Goal: Information Seeking & Learning: Learn about a topic

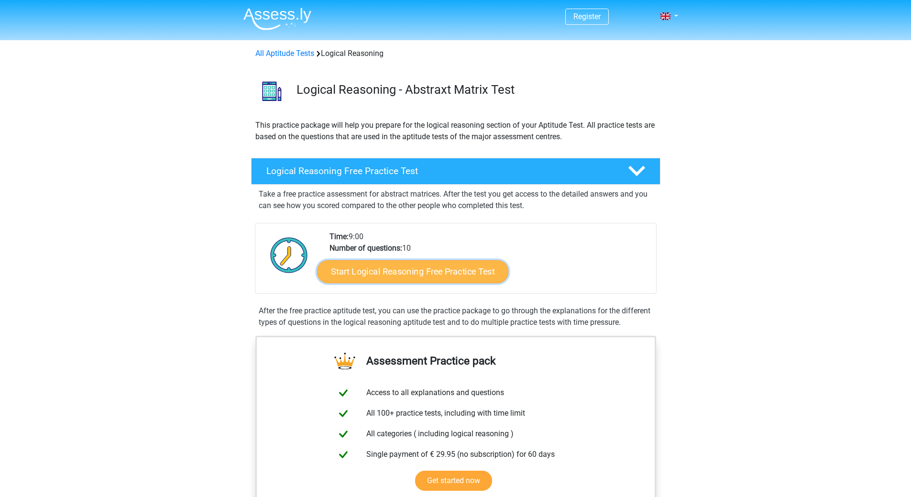
click at [440, 269] on link "Start Logical Reasoning Free Practice Test" at bounding box center [412, 271] width 191 height 23
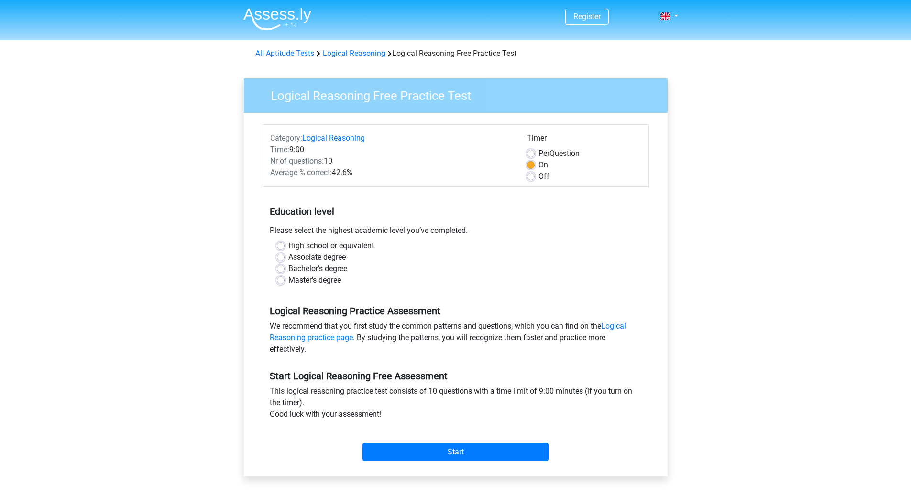
click at [294, 242] on label "High school or equivalent" at bounding box center [331, 245] width 86 height 11
click at [284, 242] on input "High school or equivalent" at bounding box center [281, 245] width 8 height 10
radio input "true"
click at [465, 452] on input "Start" at bounding box center [455, 452] width 186 height 18
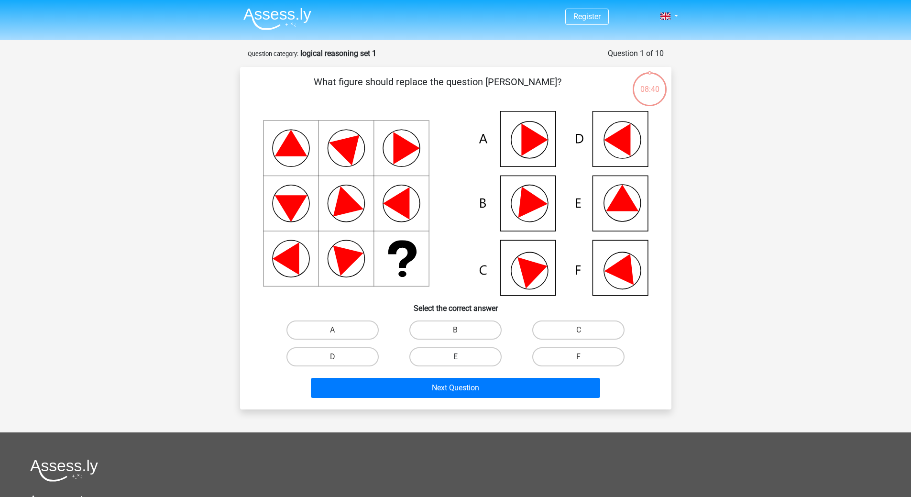
click at [457, 353] on label "E" at bounding box center [455, 356] width 92 height 19
click at [457, 357] on input "E" at bounding box center [458, 360] width 6 height 6
radio input "true"
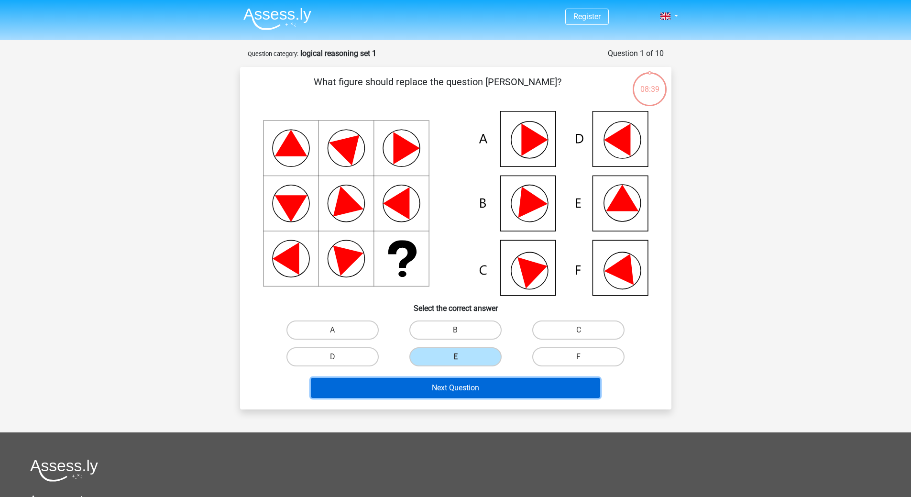
click at [452, 392] on button "Next Question" at bounding box center [455, 388] width 289 height 20
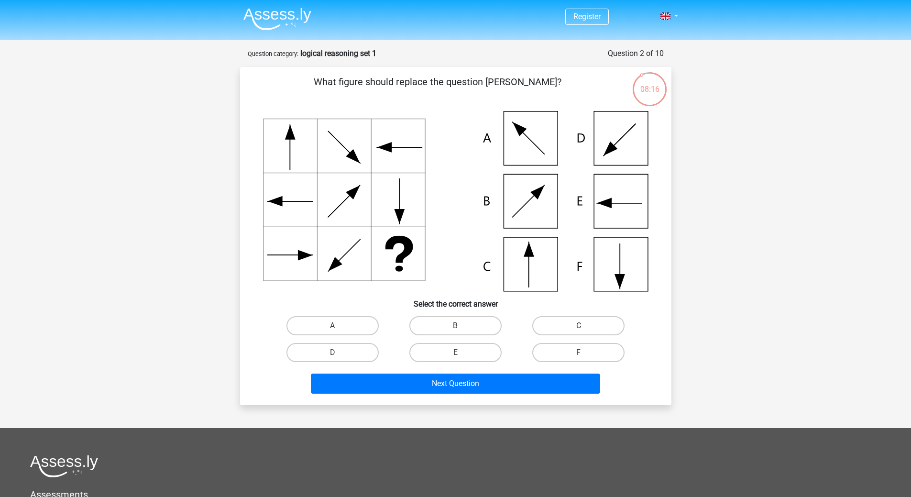
click at [579, 324] on label "C" at bounding box center [578, 325] width 92 height 19
click at [579, 326] on input "C" at bounding box center [581, 329] width 6 height 6
radio input "true"
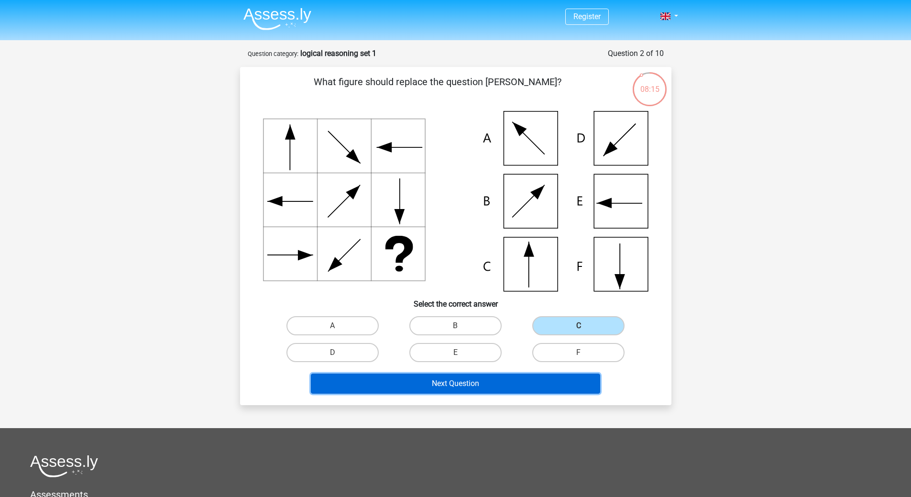
click at [471, 382] on button "Next Question" at bounding box center [455, 383] width 289 height 20
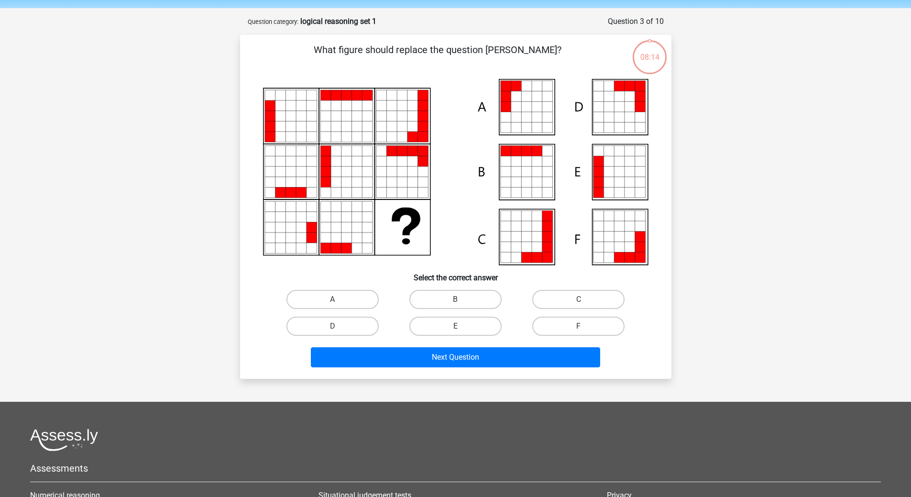
scroll to position [48, 0]
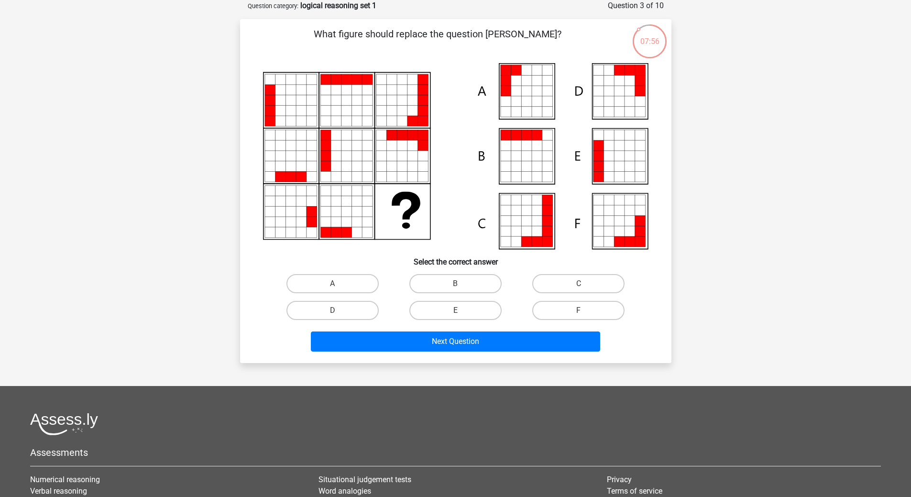
drag, startPoint x: 287, startPoint y: 235, endPoint x: 217, endPoint y: 221, distance: 71.1
click at [208, 218] on div "Register Nederlands English" at bounding box center [455, 295] width 911 height 686
click at [356, 282] on label "A" at bounding box center [332, 283] width 92 height 19
click at [338, 283] on input "A" at bounding box center [335, 286] width 6 height 6
radio input "true"
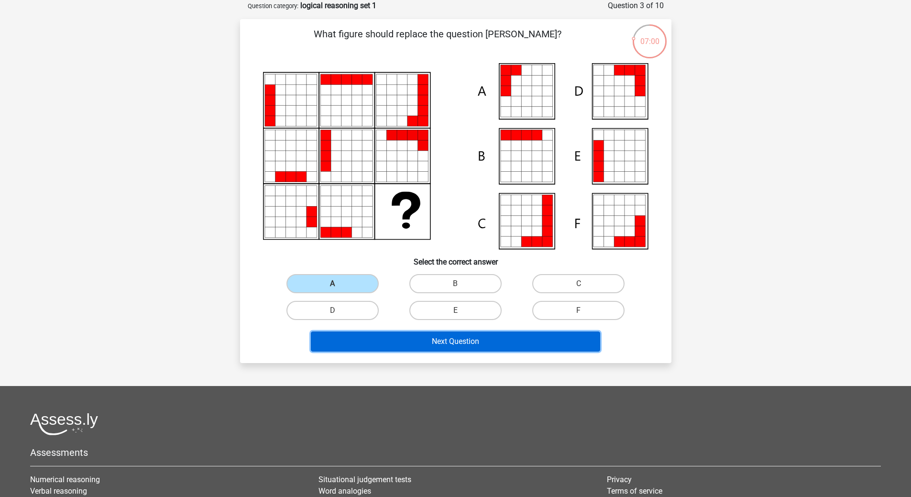
click at [477, 340] on button "Next Question" at bounding box center [455, 341] width 289 height 20
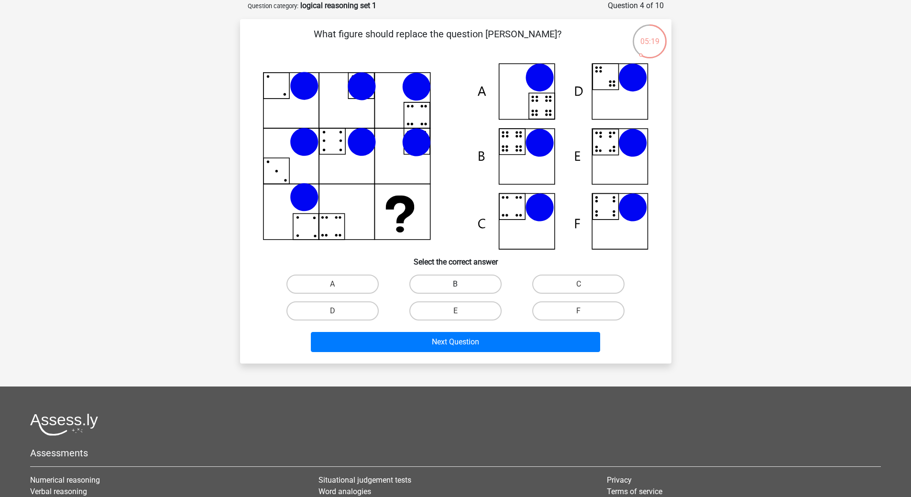
click at [445, 278] on label "B" at bounding box center [455, 283] width 92 height 19
click at [455, 284] on input "B" at bounding box center [458, 287] width 6 height 6
radio input "true"
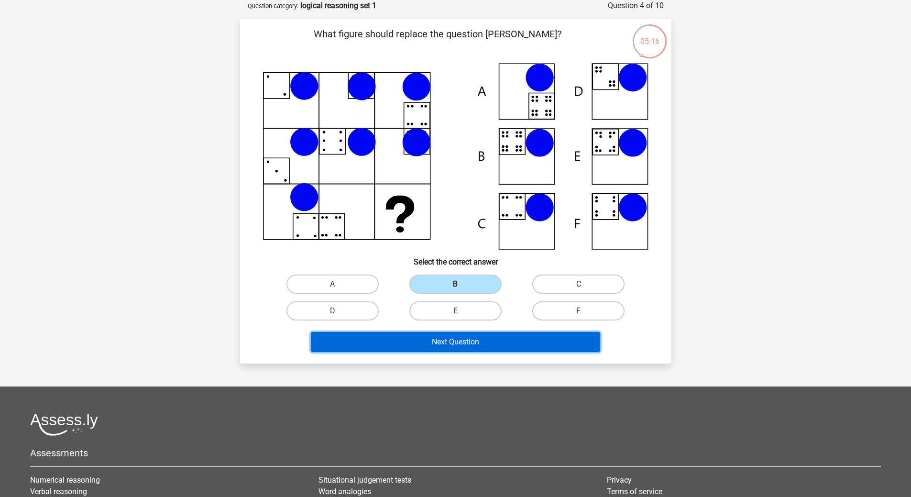
click at [445, 344] on button "Next Question" at bounding box center [455, 342] width 289 height 20
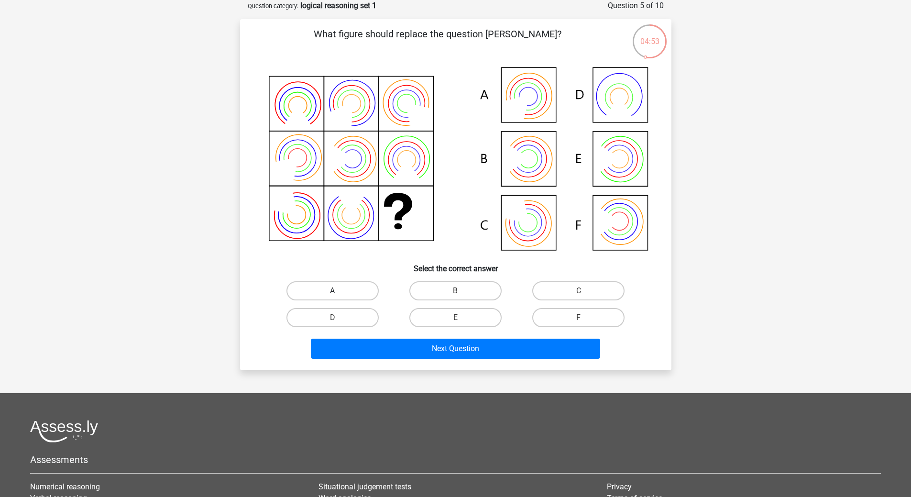
click at [359, 293] on label "A" at bounding box center [332, 290] width 92 height 19
click at [338, 293] on input "A" at bounding box center [335, 294] width 6 height 6
radio input "true"
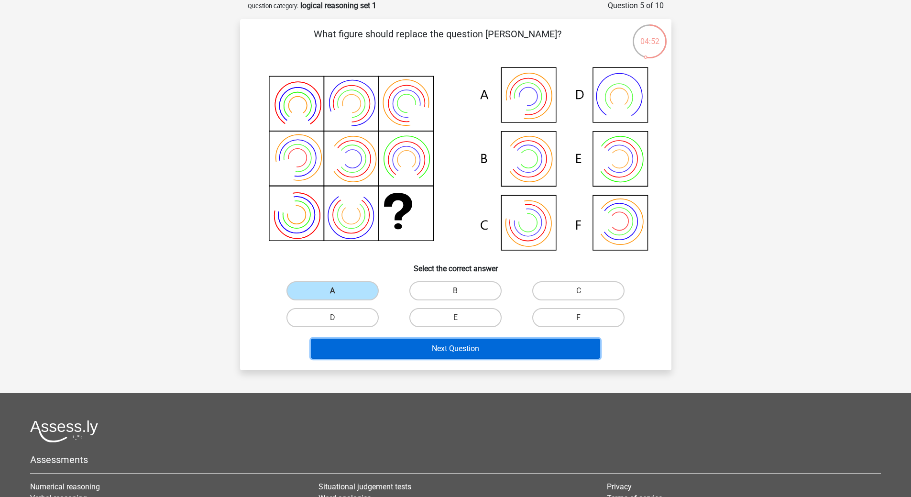
click at [469, 347] on button "Next Question" at bounding box center [455, 348] width 289 height 20
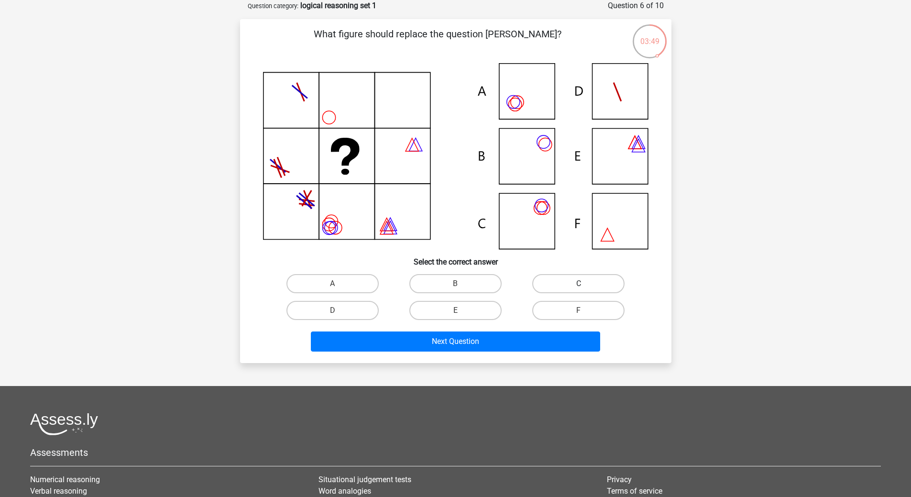
click at [564, 285] on label "C" at bounding box center [578, 283] width 92 height 19
click at [578, 285] on input "C" at bounding box center [581, 286] width 6 height 6
radio input "true"
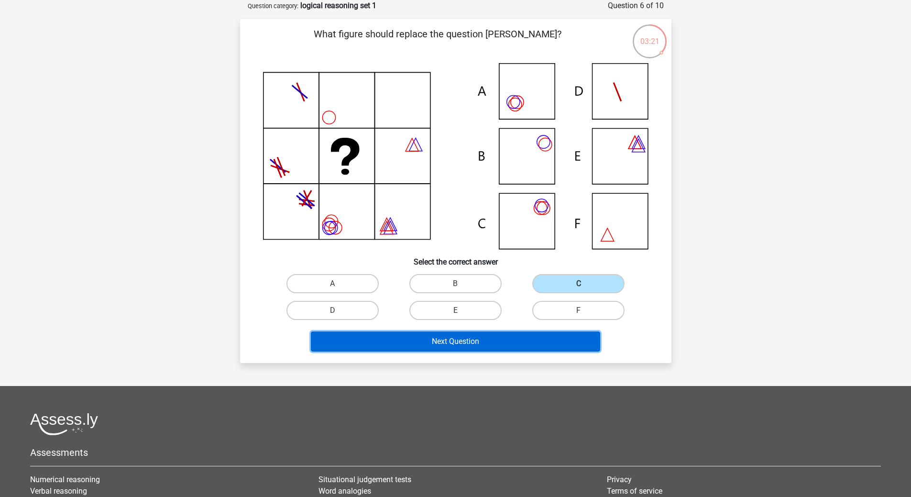
click at [468, 342] on button "Next Question" at bounding box center [455, 341] width 289 height 20
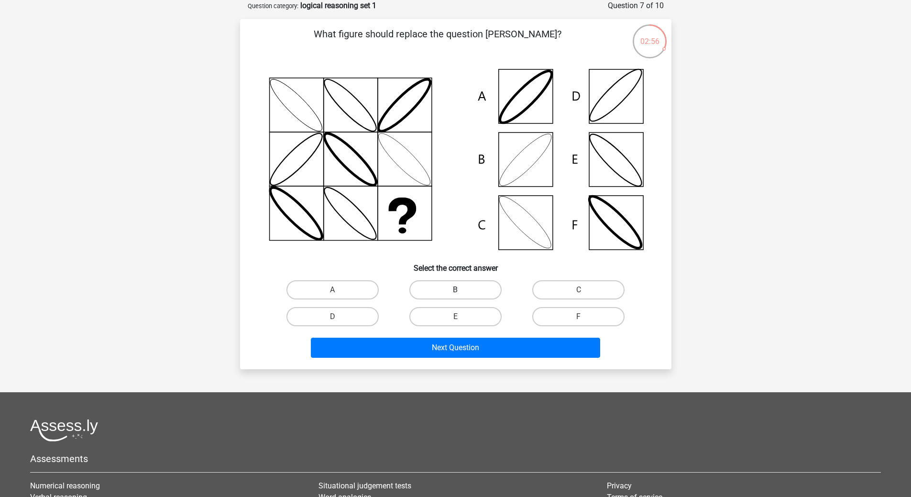
click at [478, 290] on label "B" at bounding box center [455, 289] width 92 height 19
click at [461, 290] on input "B" at bounding box center [458, 293] width 6 height 6
radio input "true"
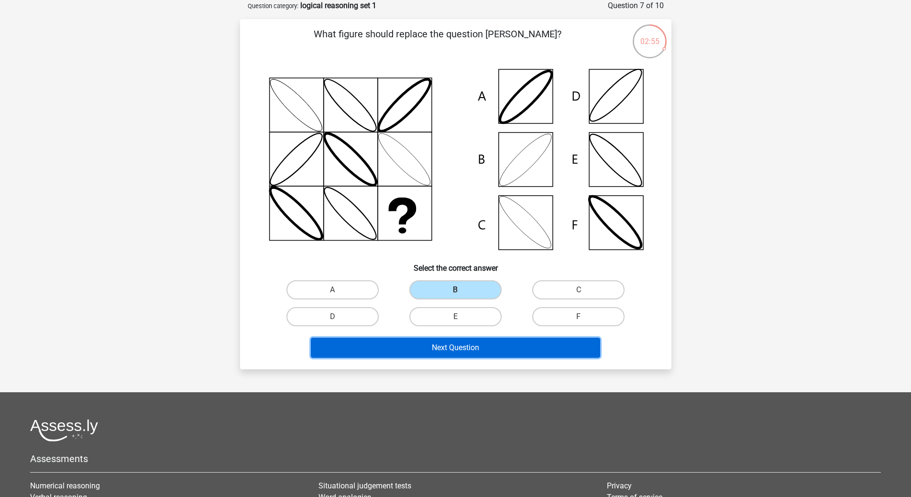
click at [483, 350] on button "Next Question" at bounding box center [455, 347] width 289 height 20
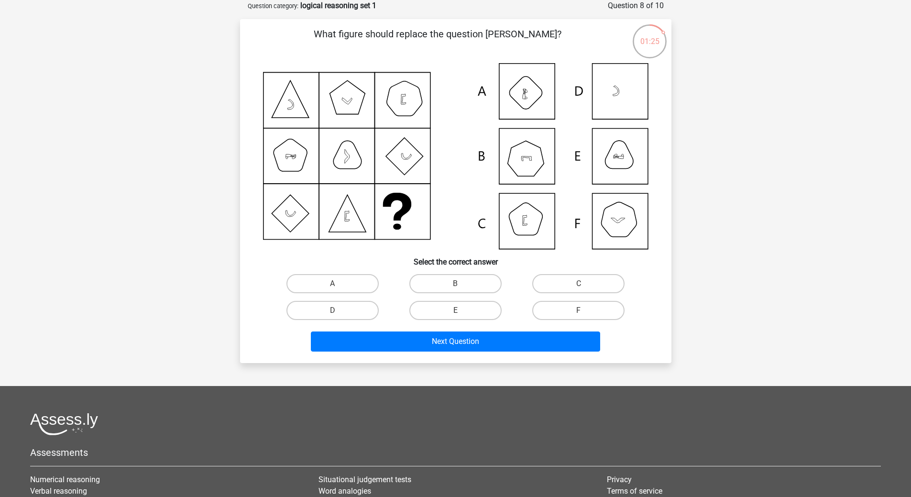
click at [579, 312] on input "F" at bounding box center [581, 313] width 6 height 6
radio input "true"
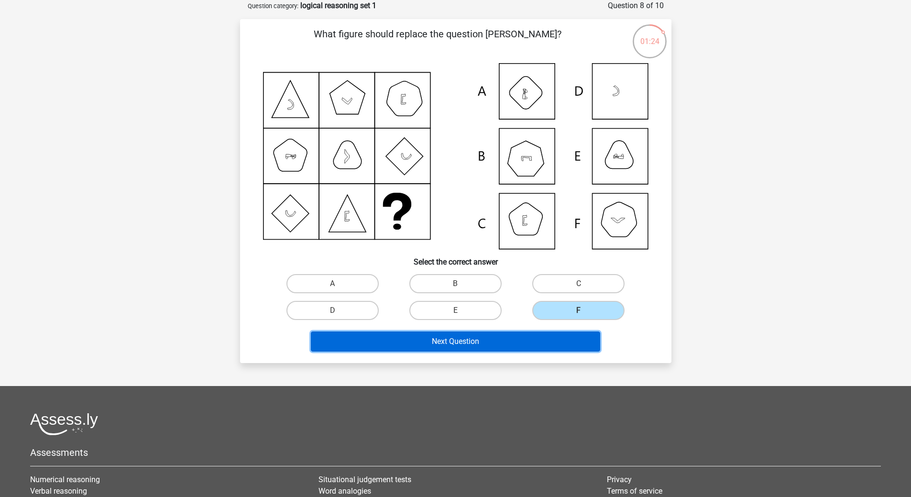
click at [468, 341] on button "Next Question" at bounding box center [455, 341] width 289 height 20
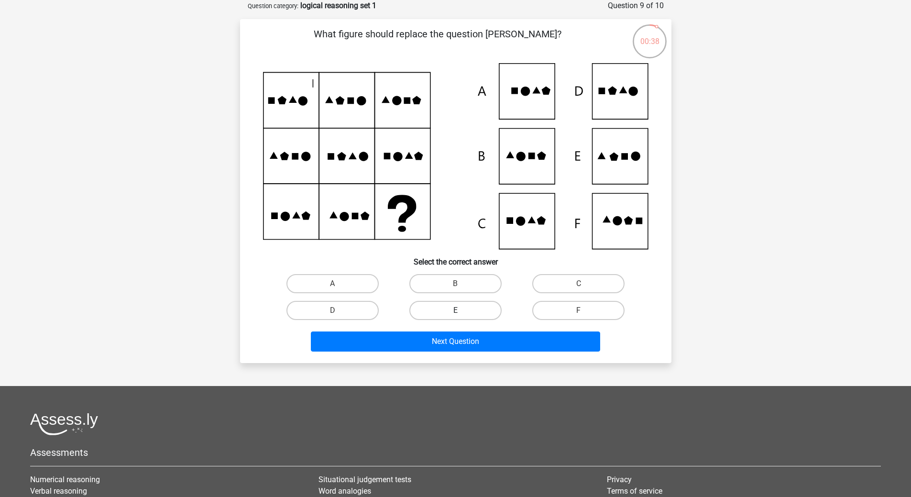
click at [463, 311] on label "E" at bounding box center [455, 310] width 92 height 19
click at [461, 311] on input "E" at bounding box center [458, 313] width 6 height 6
radio input "true"
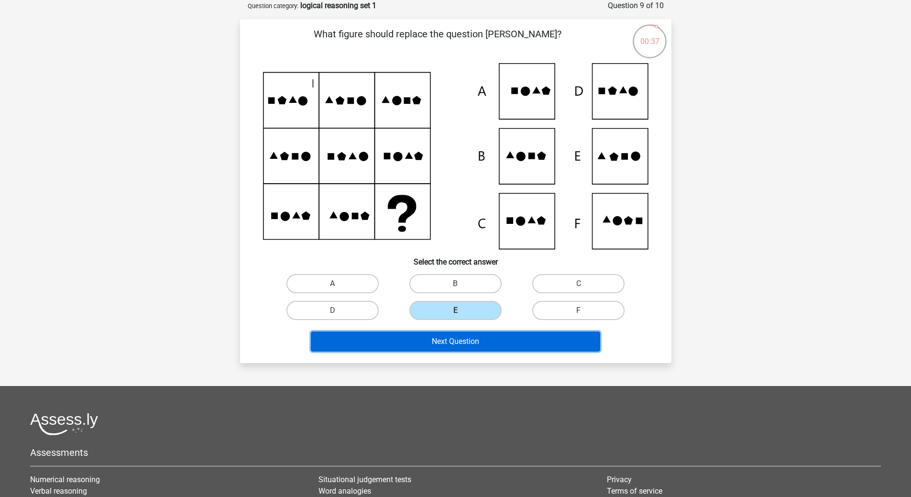
click at [462, 338] on button "Next Question" at bounding box center [455, 341] width 289 height 20
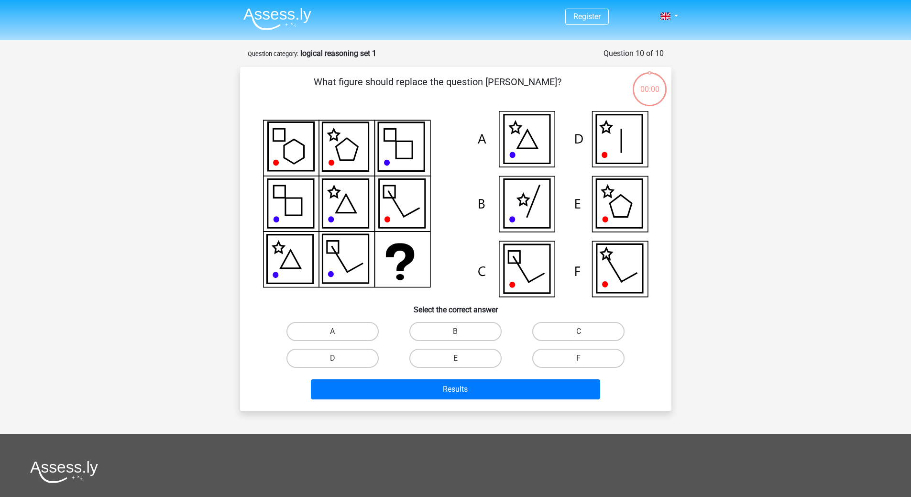
scroll to position [48, 0]
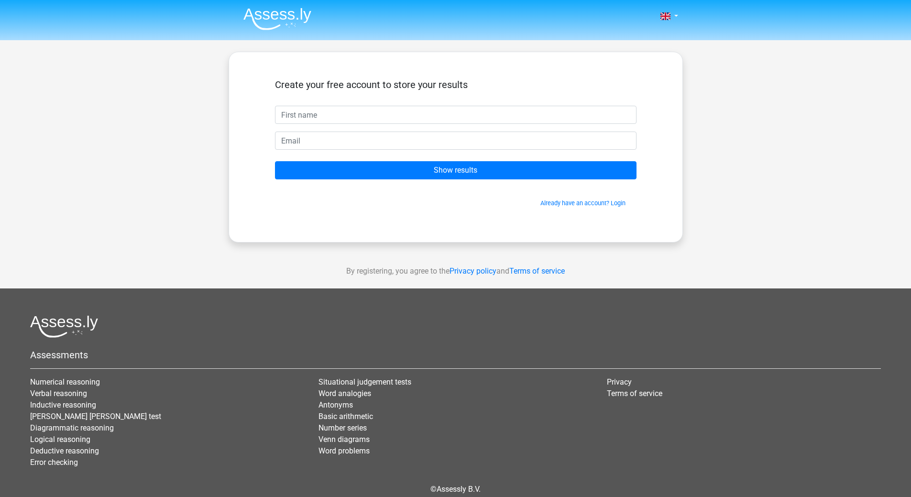
click at [623, 170] on input "Show results" at bounding box center [455, 170] width 361 height 18
click at [342, 112] on input "text" at bounding box center [455, 115] width 361 height 18
type input "d"
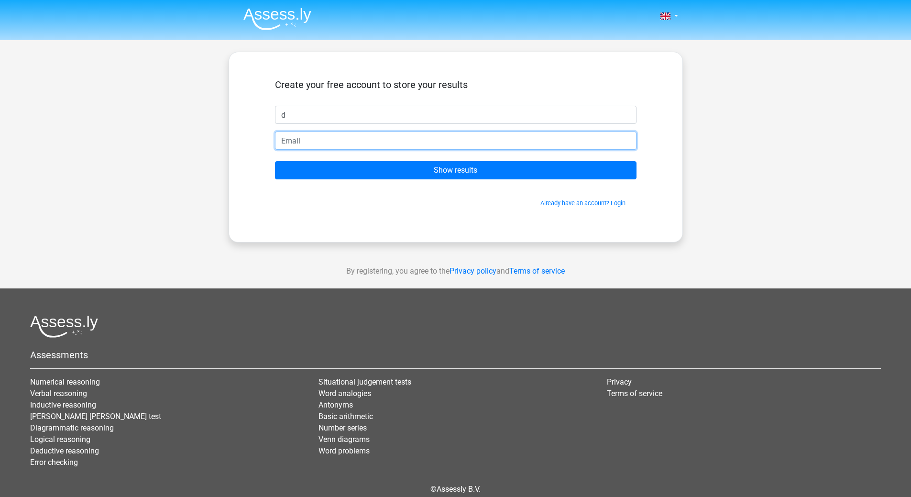
click at [353, 139] on input "email" at bounding box center [455, 140] width 361 height 18
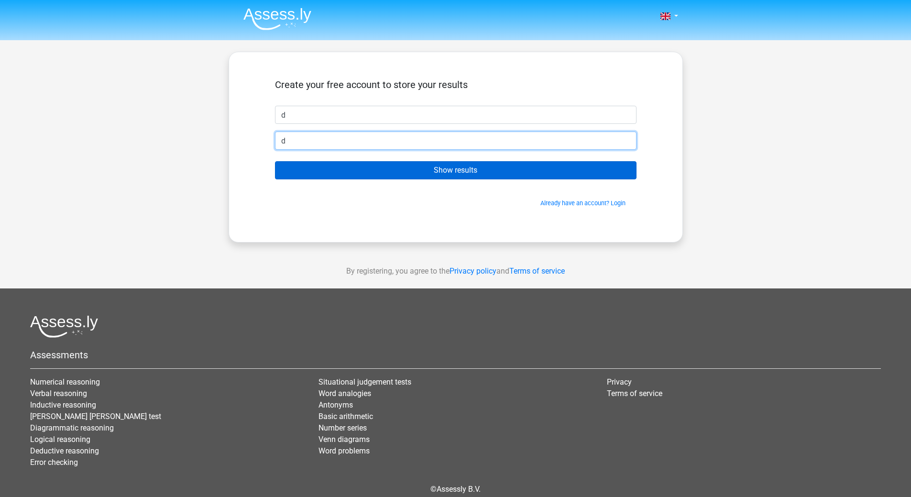
type input "d"
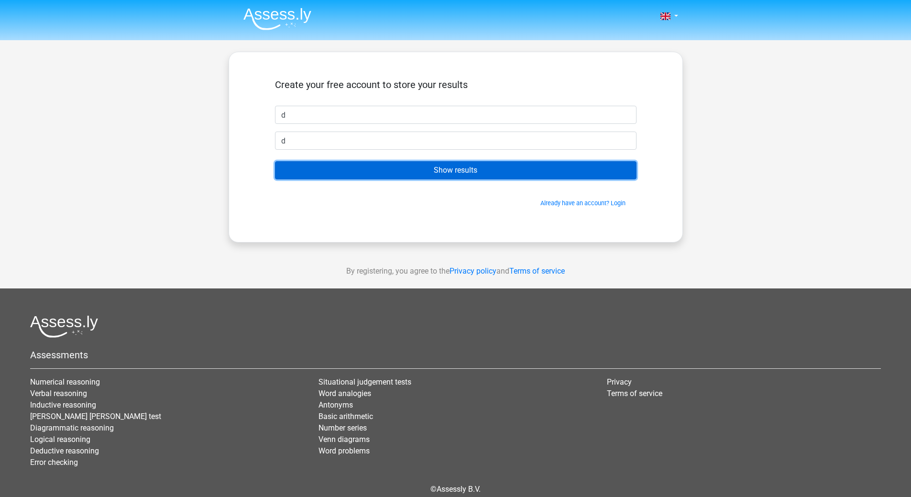
click at [323, 169] on input "Show results" at bounding box center [455, 170] width 361 height 18
